Goal: Register for event/course

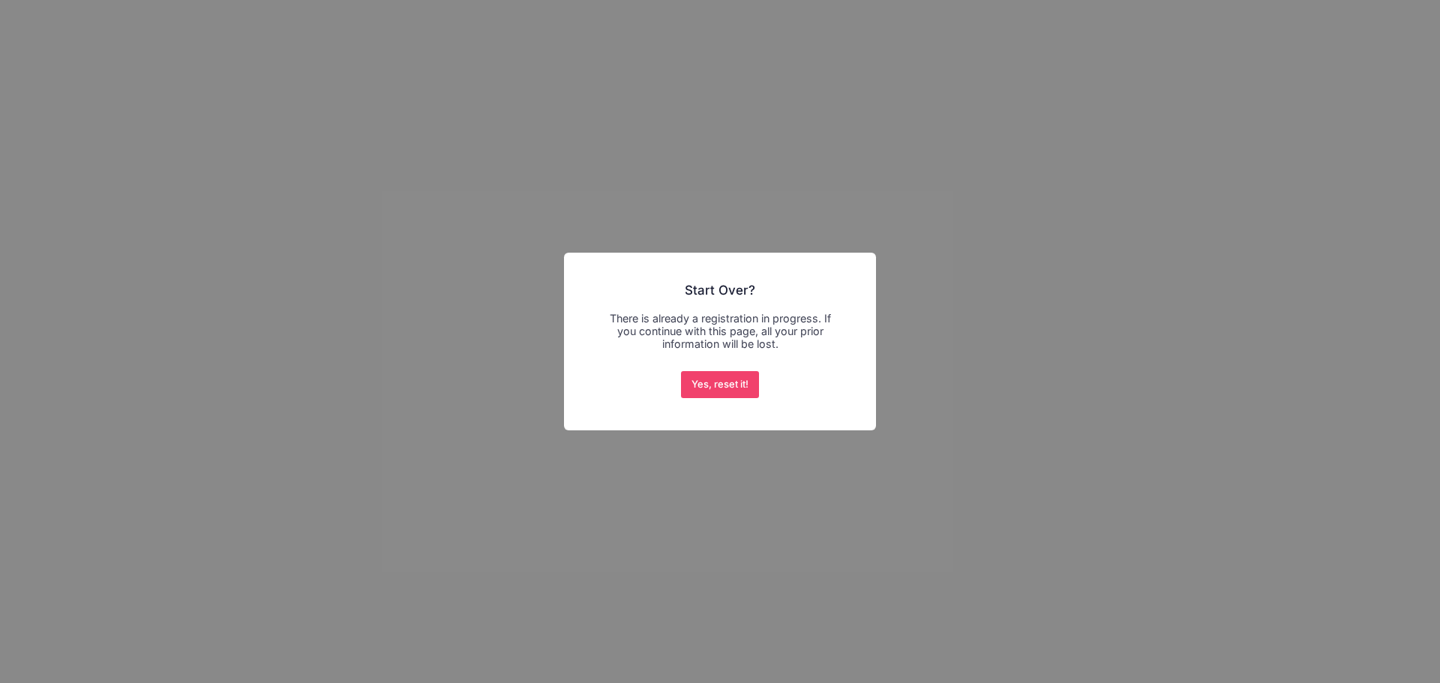
click at [960, 275] on div "× Start Over? There is already a registration in progress. If you continue with…" at bounding box center [720, 341] width 1440 height 683
click at [712, 394] on button "Yes, reset it!" at bounding box center [720, 384] width 79 height 27
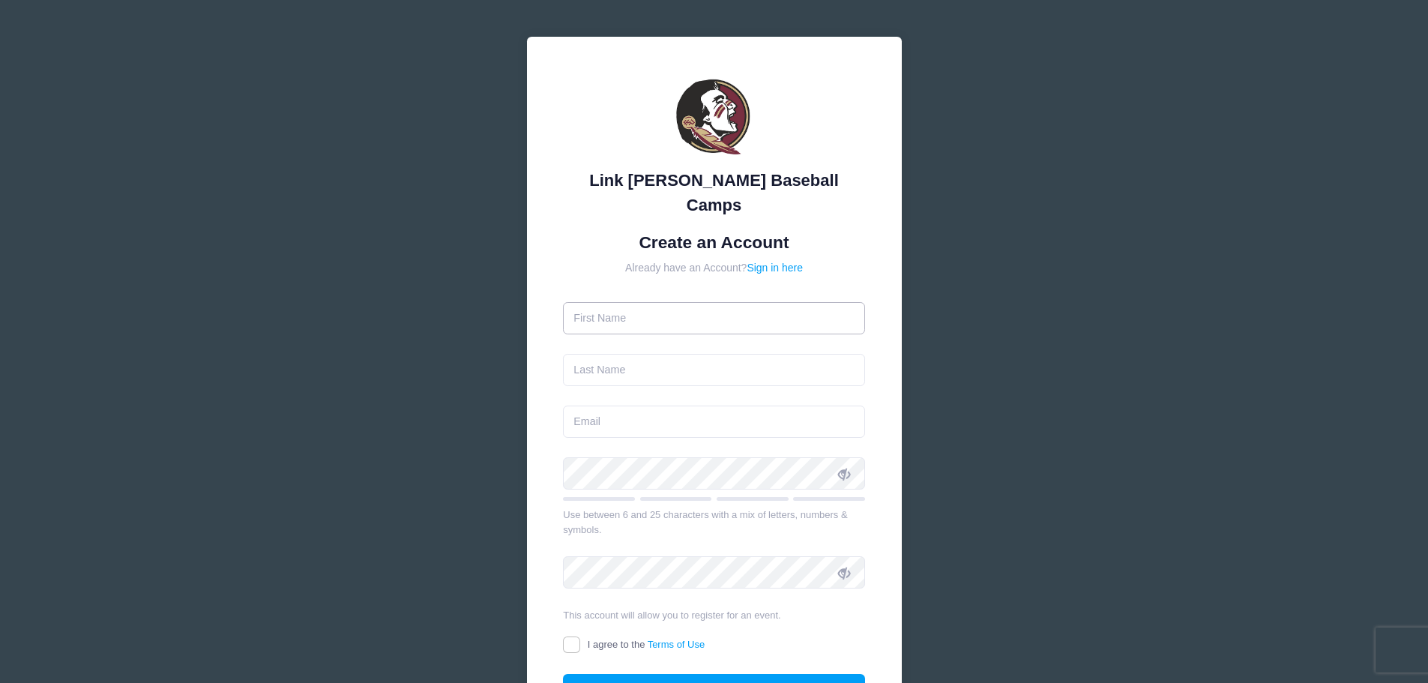
click at [743, 302] on input "text" at bounding box center [714, 318] width 302 height 32
type input "[PERSON_NAME]"
click at [677, 406] on input "email" at bounding box center [714, 422] width 302 height 32
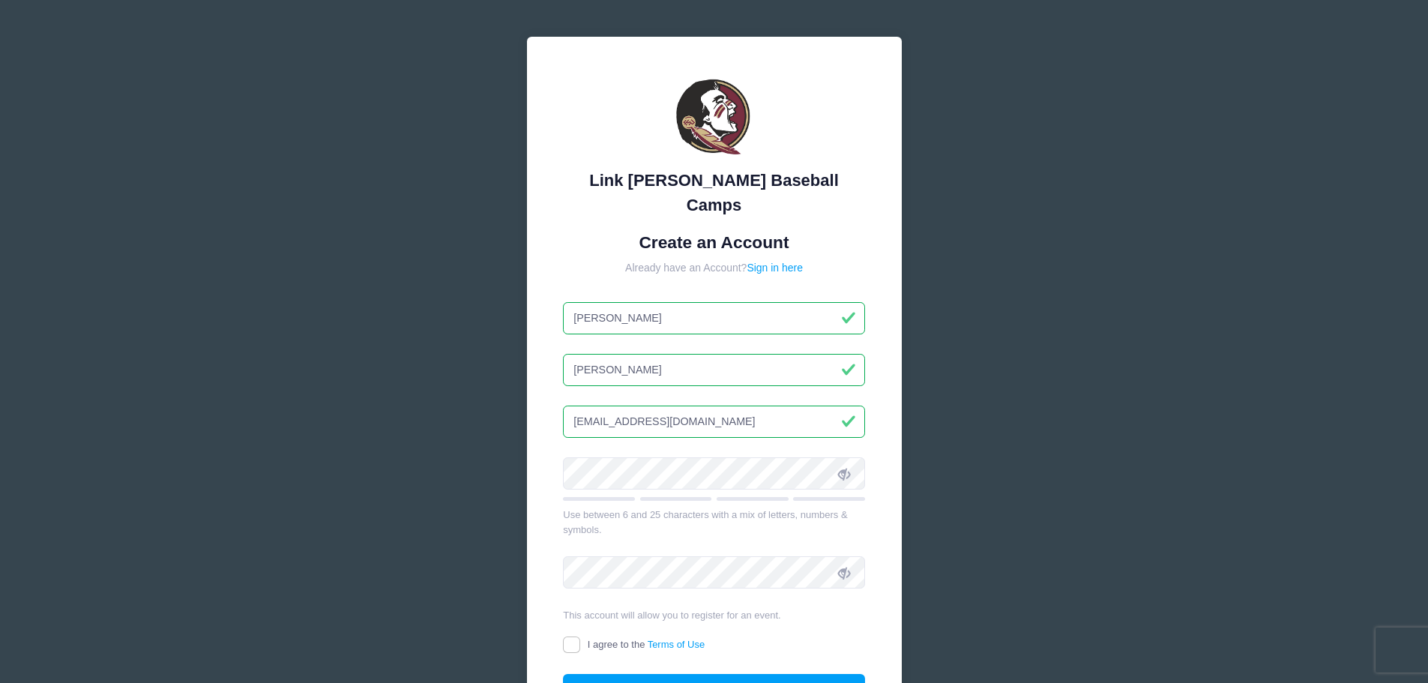
type input "[EMAIL_ADDRESS][DOMAIN_NAME]"
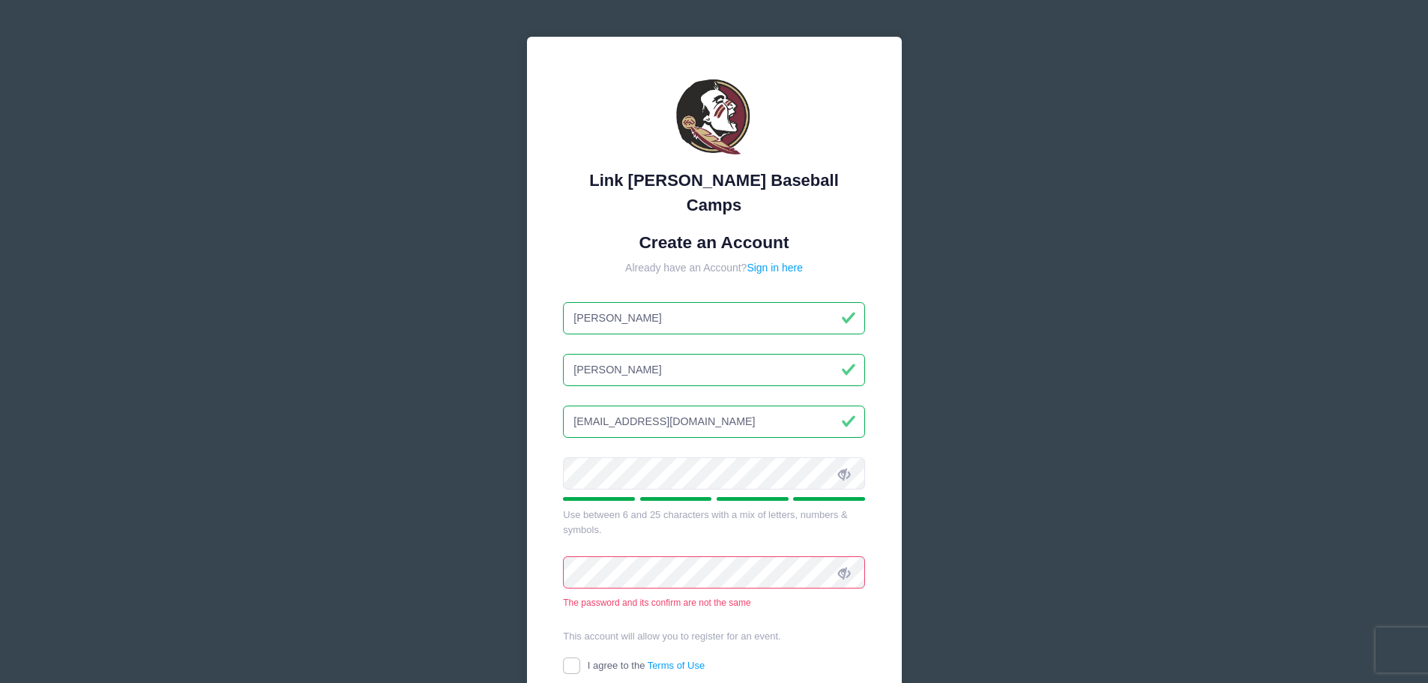
click at [397, 555] on div "Link [PERSON_NAME] Baseball Camps Create an Account Already have an Account? Si…" at bounding box center [714, 431] width 1428 height 862
click at [448, 454] on div "Link [PERSON_NAME] Baseball Camps Create an Account Already have an Account? Si…" at bounding box center [714, 431] width 1428 height 862
click at [514, 549] on div "Link [PERSON_NAME] Baseball Camps Create an Account Already have an Account? Si…" at bounding box center [714, 431] width 448 height 862
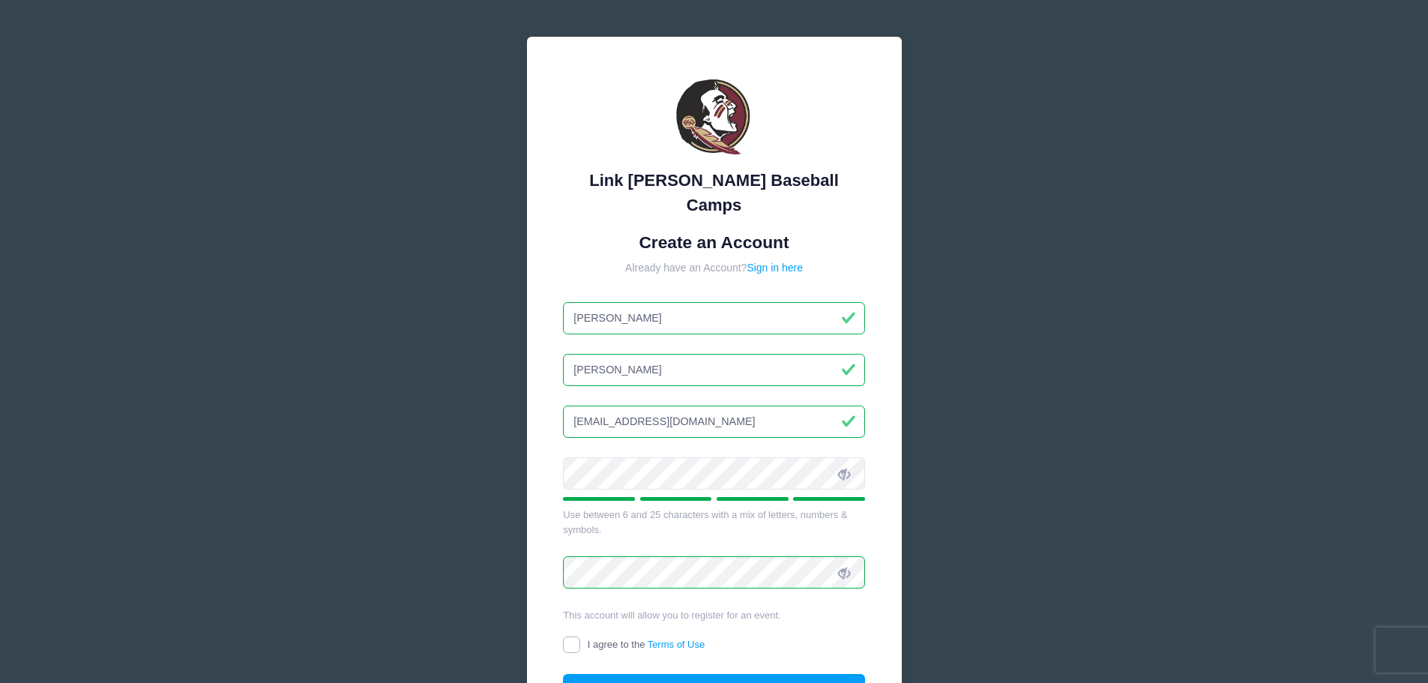
click at [567, 637] on input "I agree to the Terms of Use" at bounding box center [571, 645] width 17 height 17
checkbox input "true"
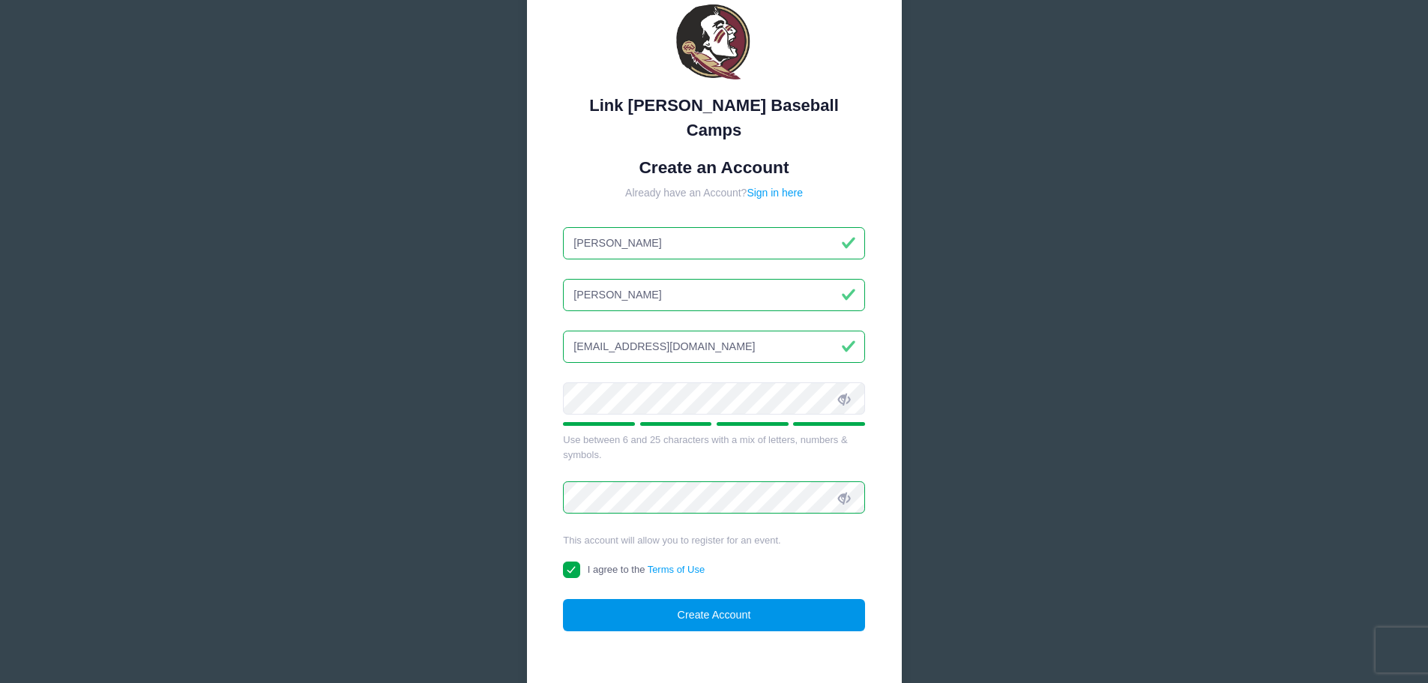
click at [763, 599] on button "Create Account" at bounding box center [714, 615] width 302 height 32
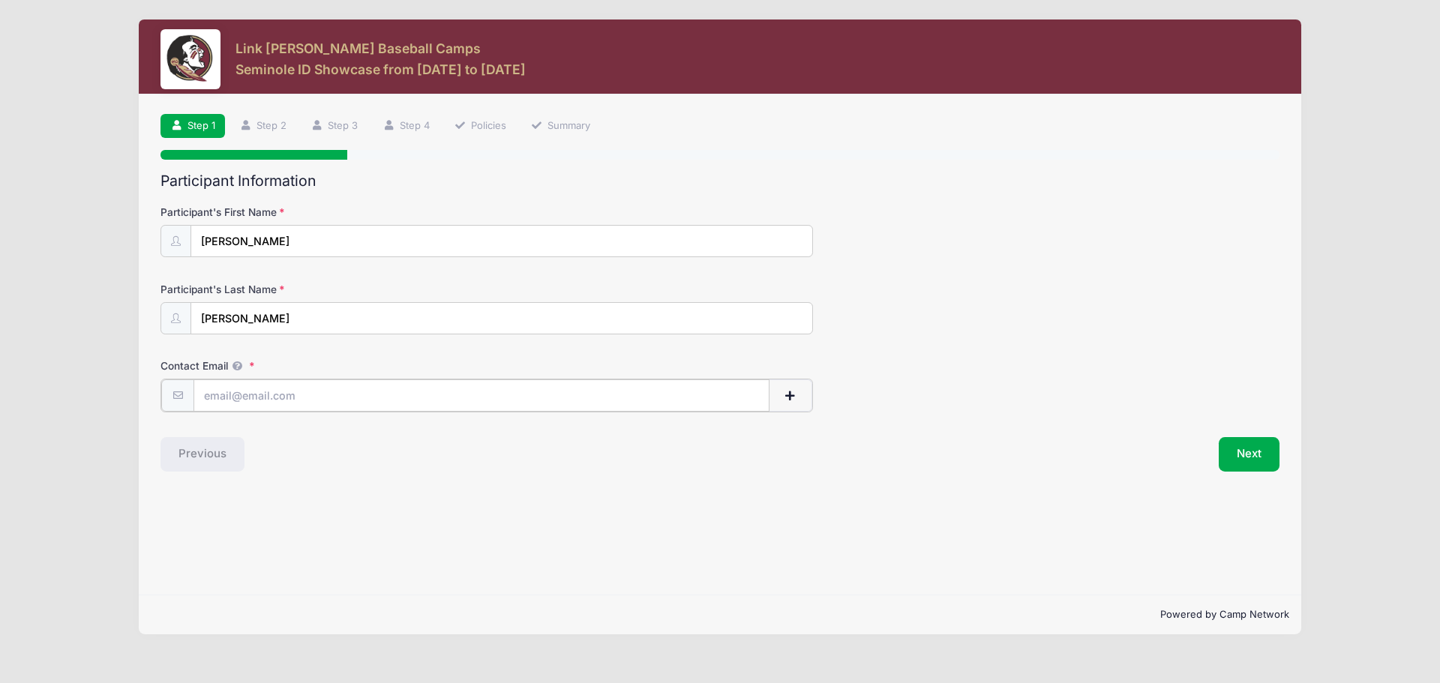
click at [627, 385] on input "Contact Email" at bounding box center [481, 395] width 576 height 32
type input "sdmishler@hotmail.com"
click at [1242, 446] on button "Next" at bounding box center [1248, 453] width 61 height 34
